Goal: Communication & Community: Answer question/provide support

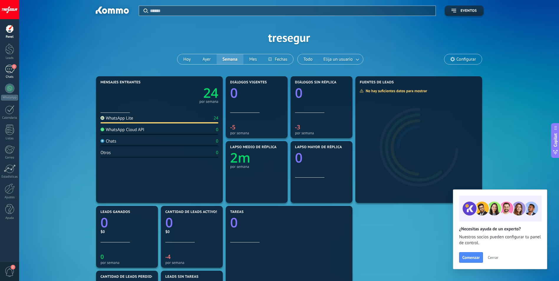
click at [13, 69] on div "1" at bounding box center [9, 69] width 9 height 9
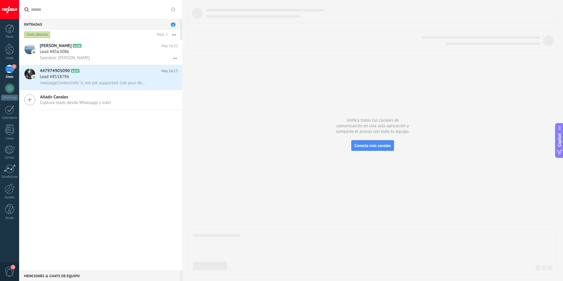
click at [9, 67] on div "1" at bounding box center [9, 69] width 9 height 9
click at [67, 81] on span "'messageContextInfo' is not yet supported. Use your device to view this message." at bounding box center [93, 83] width 106 height 6
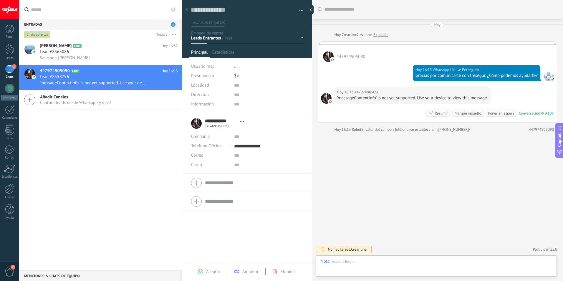
scroll to position [9, 0]
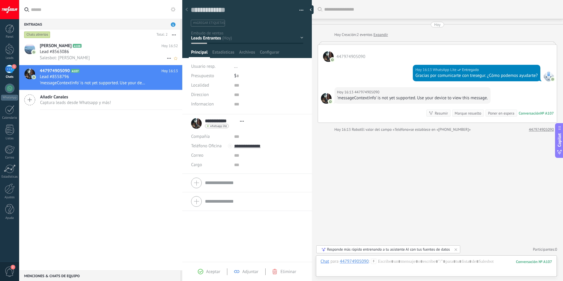
click at [61, 51] on span "Lead #8563086" at bounding box center [54, 52] width 29 height 6
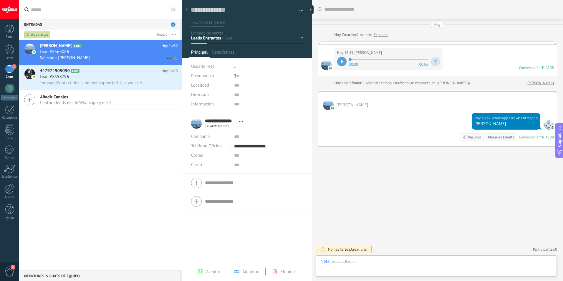
scroll to position [9, 0]
click at [75, 81] on span "'messageContextInfo' is not yet supported. Use your device to view this message." at bounding box center [93, 83] width 106 height 6
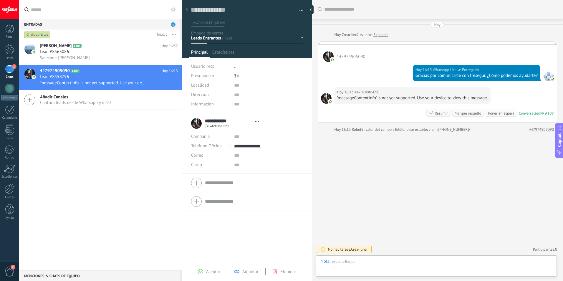
scroll to position [9, 0]
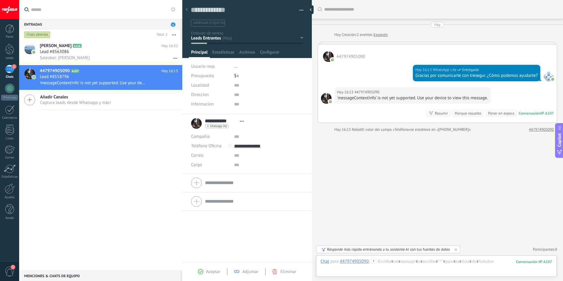
click at [325, 94] on div at bounding box center [326, 98] width 11 height 11
click at [329, 54] on div at bounding box center [328, 56] width 11 height 11
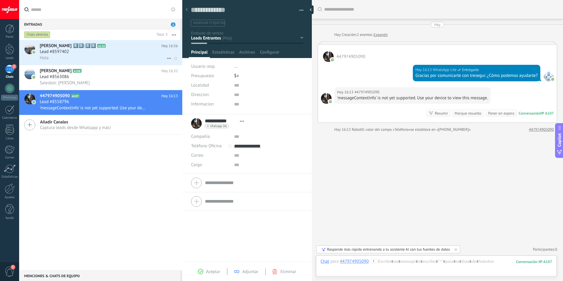
click at [42, 53] on span "Lead #8597402" at bounding box center [54, 52] width 29 height 6
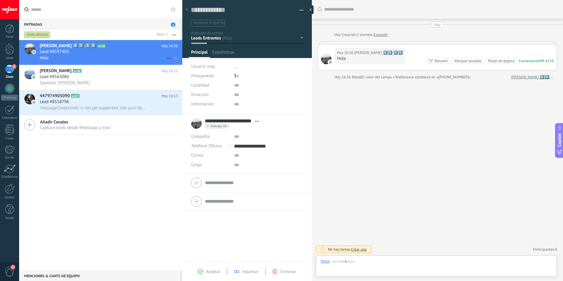
type textarea "**********"
click at [413, 263] on div at bounding box center [437, 268] width 232 height 18
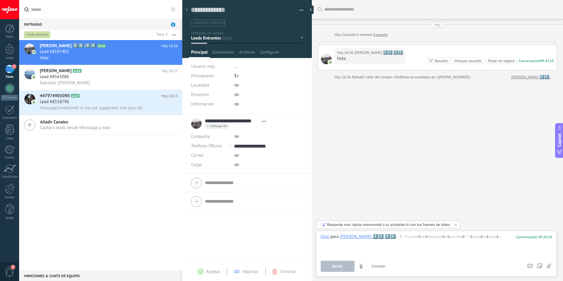
click at [195, 124] on div "**********" at bounding box center [230, 123] width 78 height 15
click at [268, 54] on span "Configurar" at bounding box center [269, 54] width 19 height 9
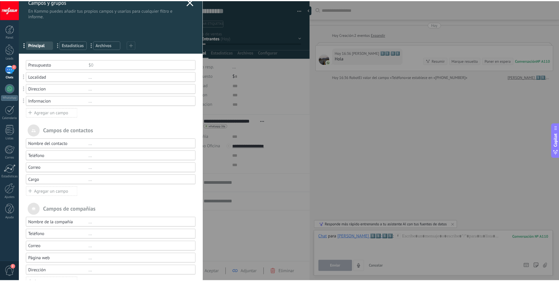
scroll to position [0, 0]
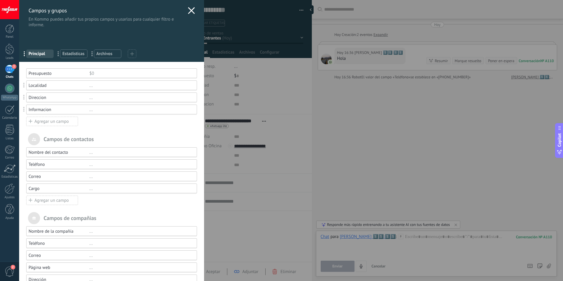
click at [357, 138] on div "[PERSON_NAME] y grupos En Kommo puedes añadir tus propios [PERSON_NAME] y usarl…" at bounding box center [291, 140] width 544 height 281
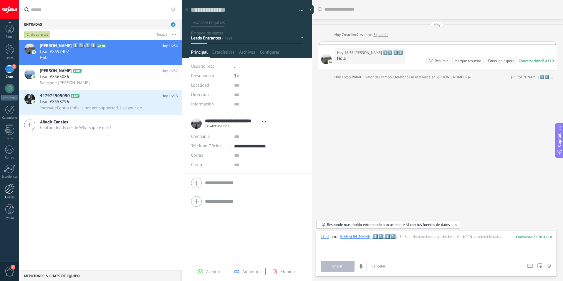
click at [11, 192] on div at bounding box center [10, 189] width 10 height 10
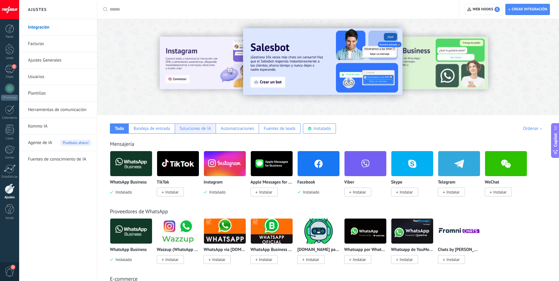
click at [189, 131] on div "Soluciones de IA" at bounding box center [195, 129] width 31 height 6
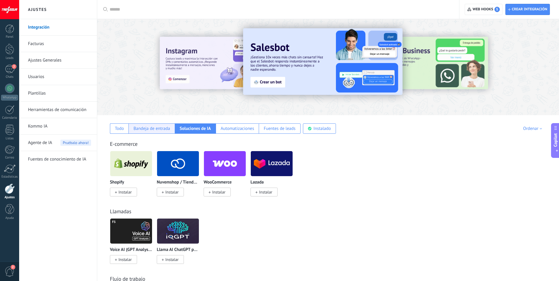
click at [154, 129] on div "Bandeja de entrada" at bounding box center [151, 129] width 37 height 6
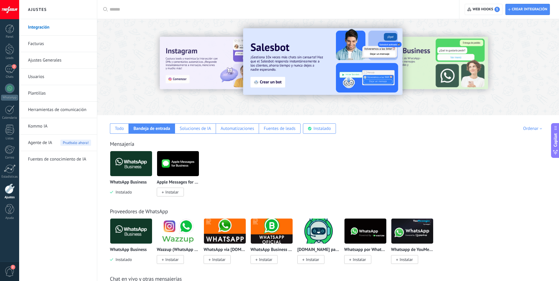
click at [39, 94] on link "Plantillas" at bounding box center [59, 93] width 63 height 17
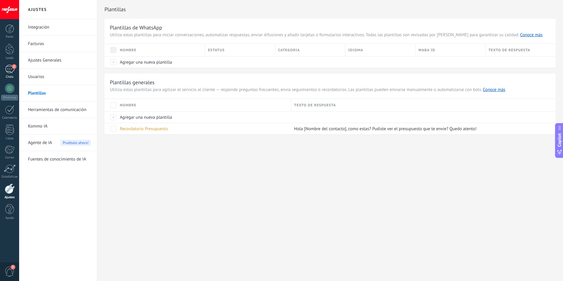
click at [8, 72] on div "2" at bounding box center [9, 69] width 9 height 9
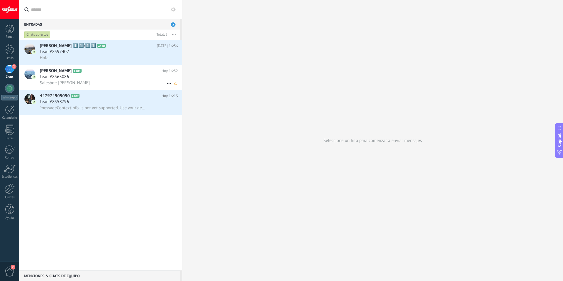
click at [90, 82] on div "Salesbot: [PERSON_NAME]" at bounding box center [109, 83] width 138 height 6
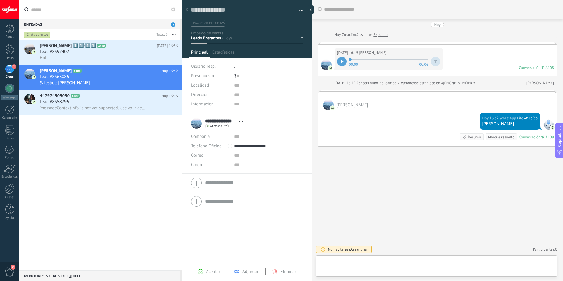
scroll to position [9, 0]
paste div
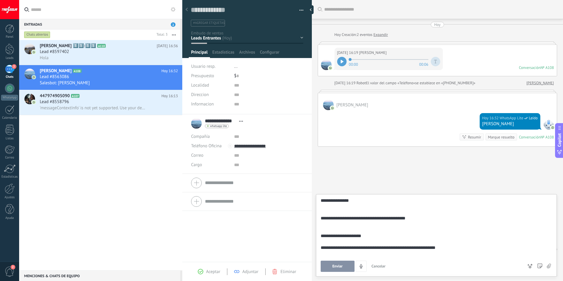
scroll to position [24, 0]
click at [338, 268] on span "Enviar" at bounding box center [338, 266] width 10 height 4
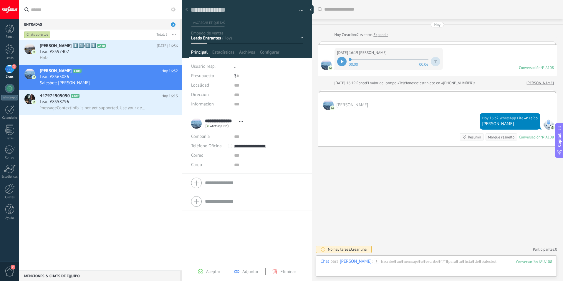
scroll to position [62, 0]
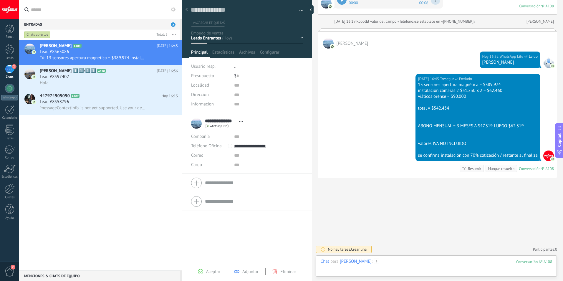
click at [404, 263] on div at bounding box center [437, 268] width 232 height 18
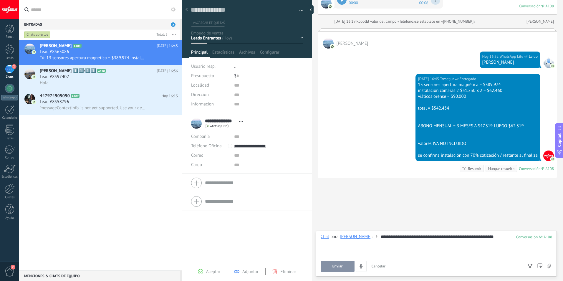
click at [329, 266] on button "Enviar" at bounding box center [338, 266] width 34 height 11
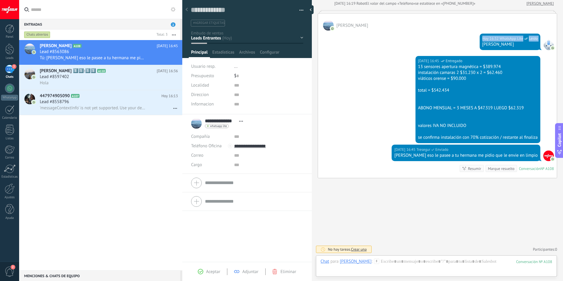
click at [398, 50] on div "Hoy 16:32 WhatsApp Lite Leído Fanny sisi" at bounding box center [437, 43] width 239 height 25
drag, startPoint x: 337, startPoint y: 24, endPoint x: 346, endPoint y: 25, distance: 8.6
click at [346, 25] on span "[PERSON_NAME]" at bounding box center [353, 26] width 32 height 6
click at [101, 187] on div "Fanny Fabricius A108 Hoy 16:45 Lead #8563086 Tú: Fanny eso le pasee a tu herman…" at bounding box center [100, 155] width 163 height 230
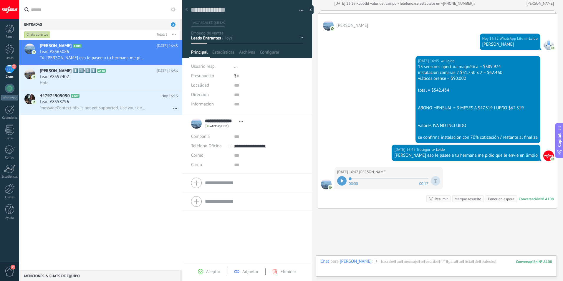
scroll to position [110, 0]
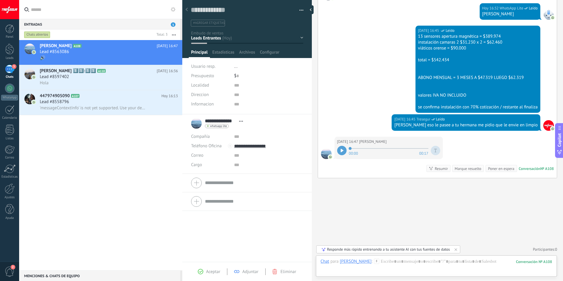
click at [338, 149] on div at bounding box center [341, 150] width 9 height 9
click at [397, 262] on div at bounding box center [437, 268] width 232 height 18
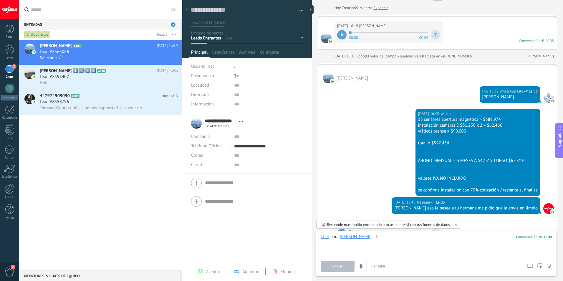
scroll to position [0, 0]
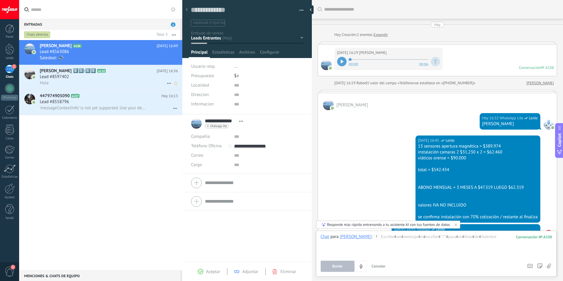
click at [113, 82] on div "Hola" at bounding box center [109, 83] width 138 height 6
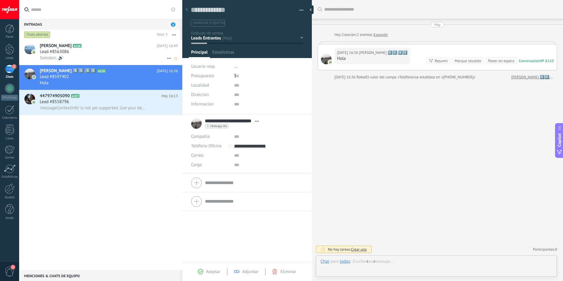
scroll to position [9, 0]
click at [109, 56] on div "Salesbot: 🔊" at bounding box center [109, 58] width 138 height 6
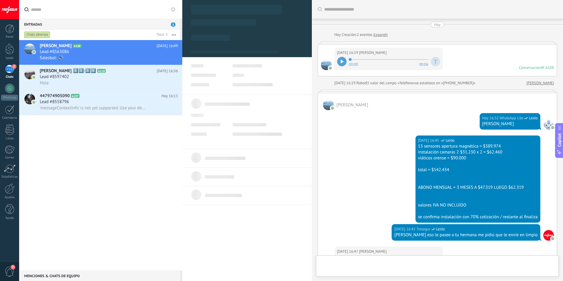
type textarea "**********"
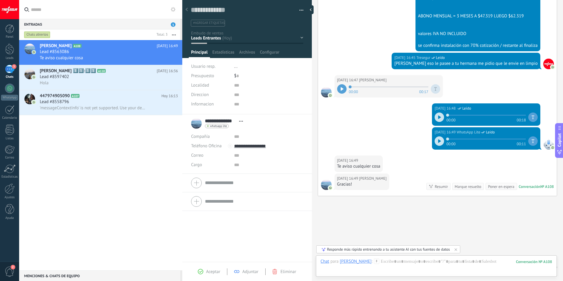
scroll to position [189, 0]
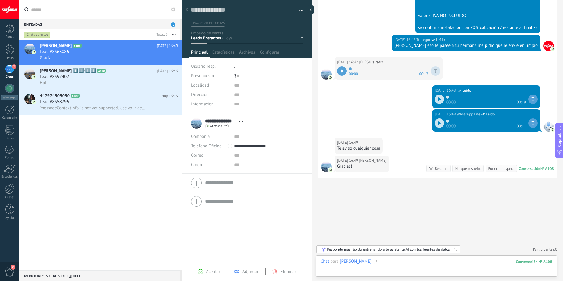
click at [401, 264] on div at bounding box center [437, 268] width 232 height 18
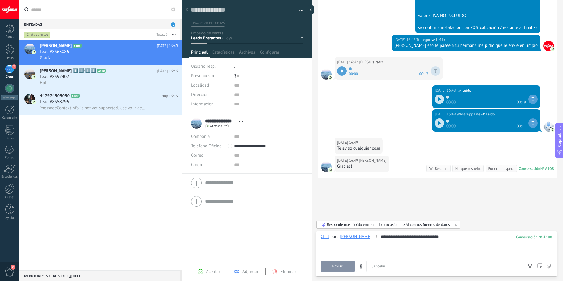
click at [339, 266] on span "Enviar" at bounding box center [338, 266] width 10 height 4
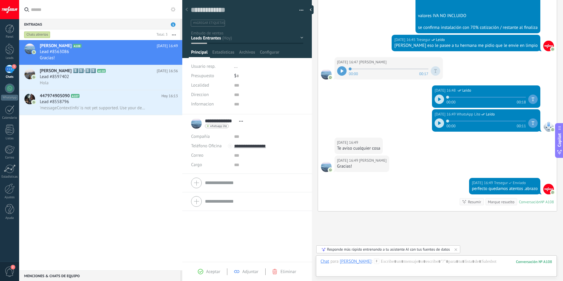
scroll to position [223, 0]
